Goal: Task Accomplishment & Management: Use online tool/utility

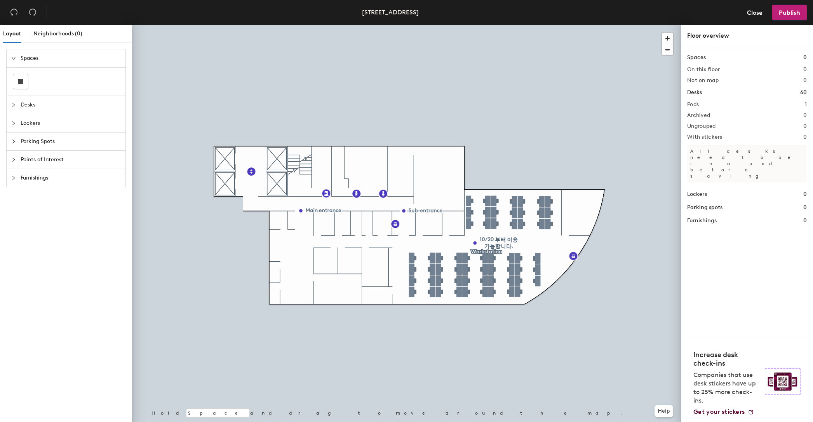
click at [30, 102] on span "Desks" at bounding box center [71, 105] width 100 height 18
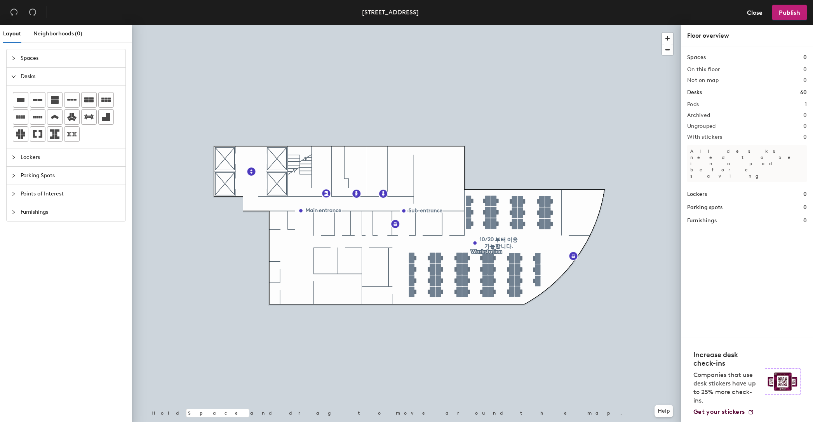
click at [15, 75] on icon "expanded" at bounding box center [13, 76] width 5 height 5
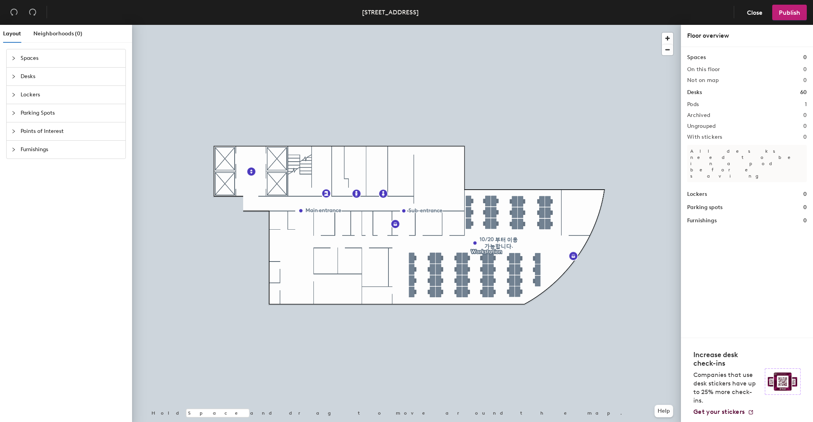
click at [12, 58] on icon "collapsed" at bounding box center [13, 58] width 5 height 5
click at [12, 58] on icon "expanded" at bounding box center [13, 58] width 5 height 5
click at [12, 58] on icon "collapsed" at bounding box center [13, 58] width 5 height 5
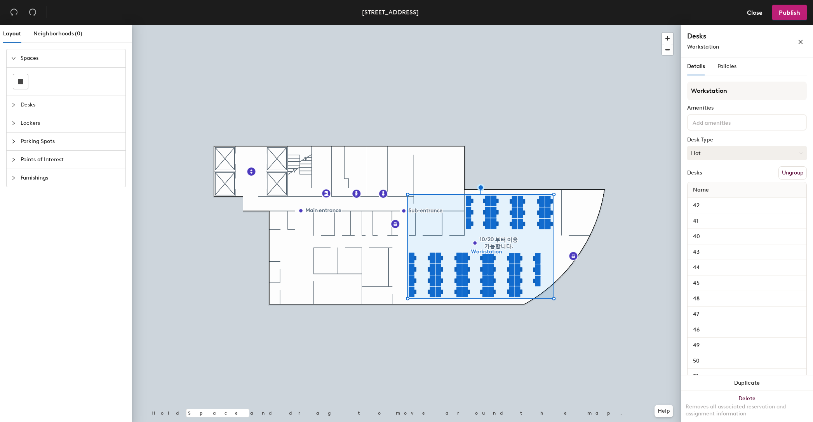
click at [750, 151] on button "Hot" at bounding box center [747, 153] width 120 height 14
click at [710, 200] on div "Hoteled" at bounding box center [727, 201] width 78 height 12
click at [796, 14] on span "Publish" at bounding box center [789, 12] width 21 height 7
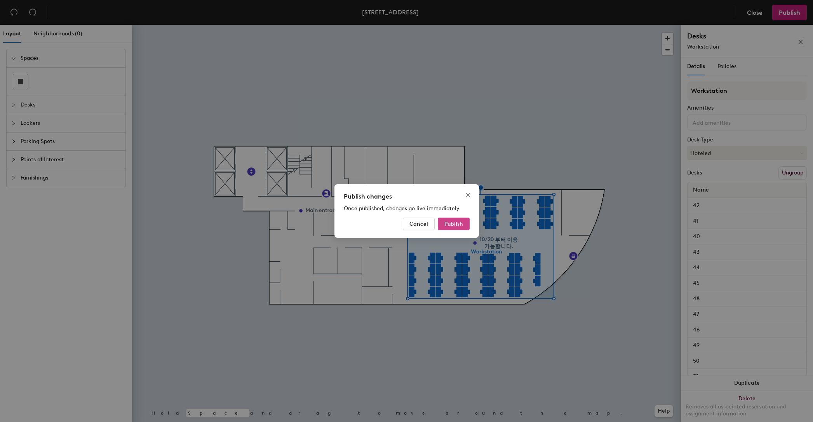
click at [460, 222] on span "Publish" at bounding box center [453, 224] width 19 height 7
